Goal: Task Accomplishment & Management: Use online tool/utility

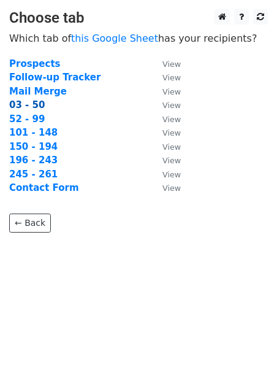
click at [14, 106] on strong "03 - 50" at bounding box center [27, 104] width 36 height 11
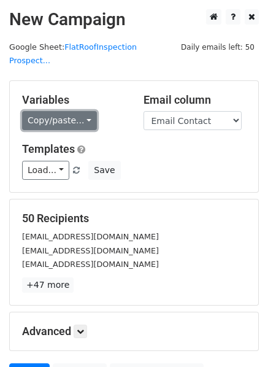
click at [52, 111] on link "Copy/paste..." at bounding box center [59, 120] width 75 height 19
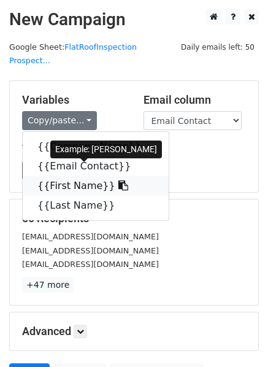
click at [48, 176] on link "{{First Name}}" at bounding box center [96, 186] width 146 height 20
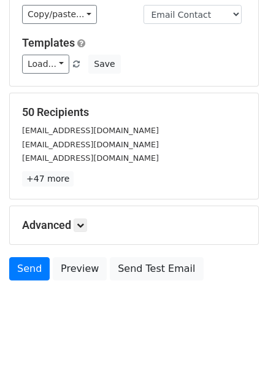
scroll to position [110, 0]
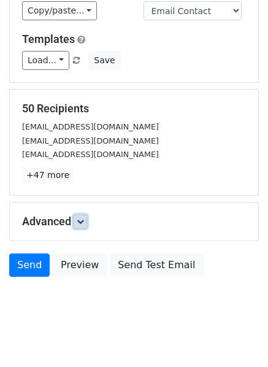
click at [79, 218] on icon at bounding box center [80, 221] width 7 height 7
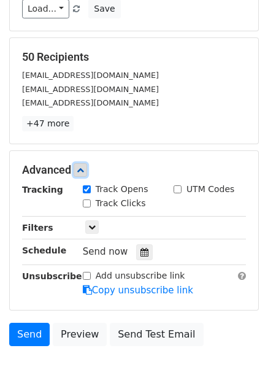
scroll to position [230, 0]
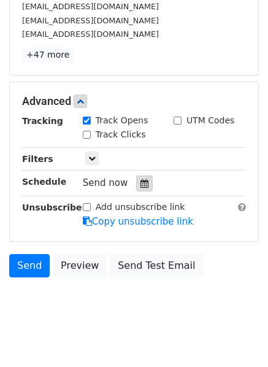
click at [140, 179] on icon at bounding box center [144, 183] width 8 height 9
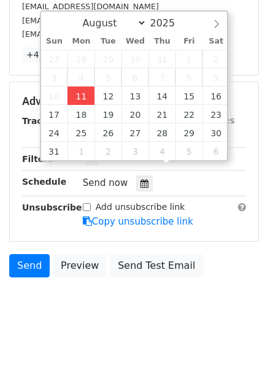
type input "[DATE] 12:36"
type input "36"
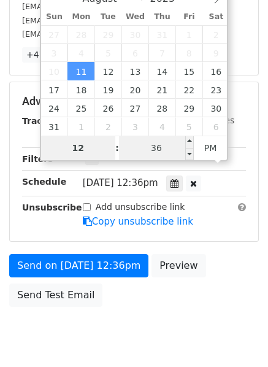
scroll to position [210, 0]
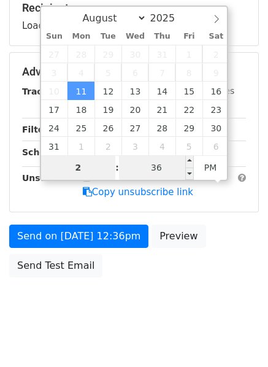
type input "2"
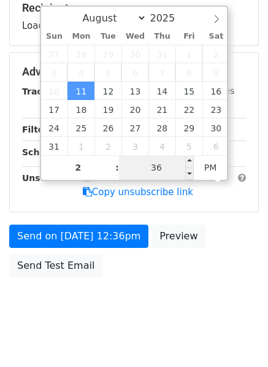
type input "[DATE] 14:36"
type input "02"
click at [150, 173] on input "36" at bounding box center [156, 167] width 75 height 25
click at [150, 174] on input "36" at bounding box center [156, 167] width 75 height 25
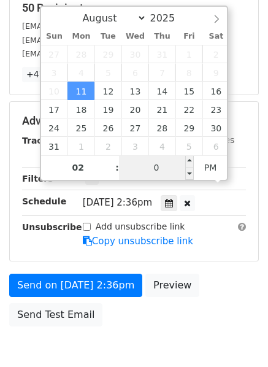
type input "00"
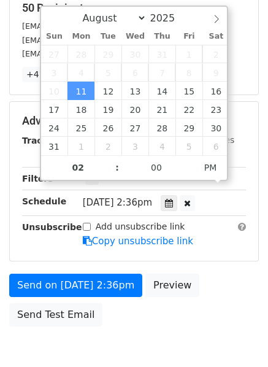
type input "[DATE] 14:00"
click at [59, 345] on body "New Campaign Daily emails left: 50 Google Sheet: FlatRoofInspection Prospect...…" at bounding box center [134, 90] width 268 height 583
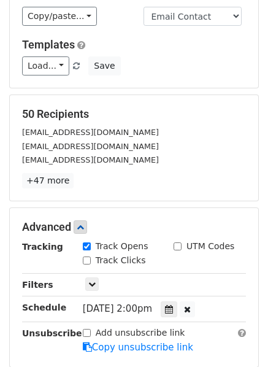
scroll to position [123, 0]
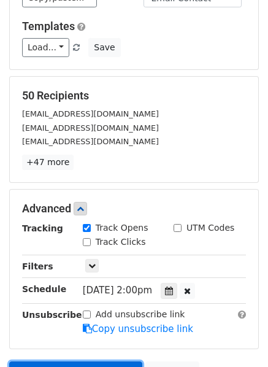
click at [77, 361] on link "Send on [DATE] 2:00pm" at bounding box center [75, 372] width 133 height 23
